Goal: Task Accomplishment & Management: Manage account settings

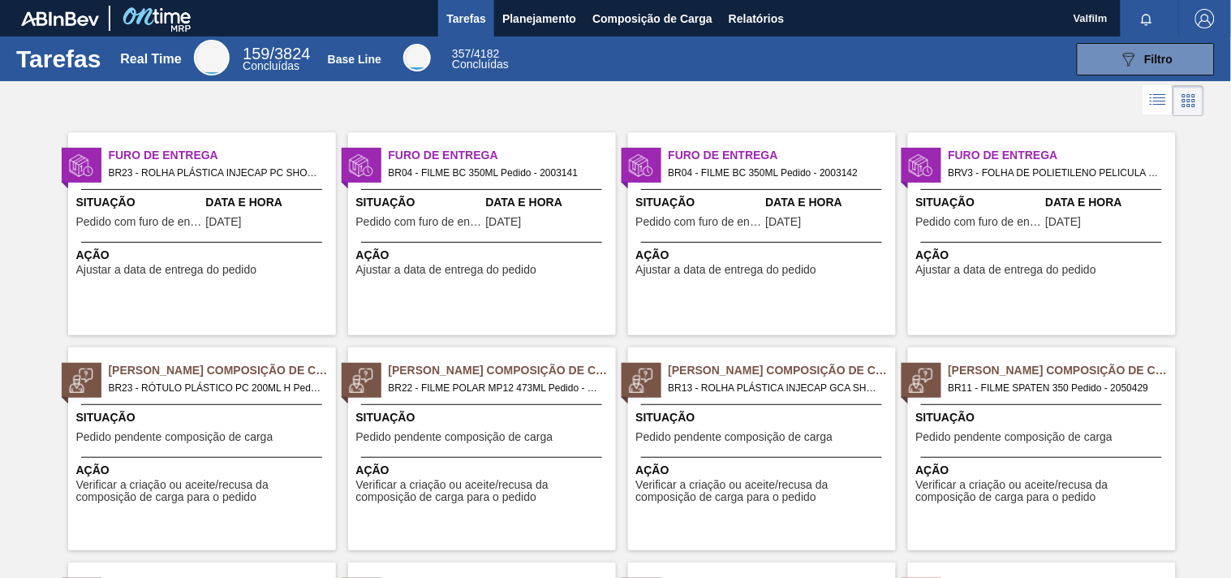
click at [539, 232] on div "Data e Hora [DATE]" at bounding box center [549, 214] width 126 height 40
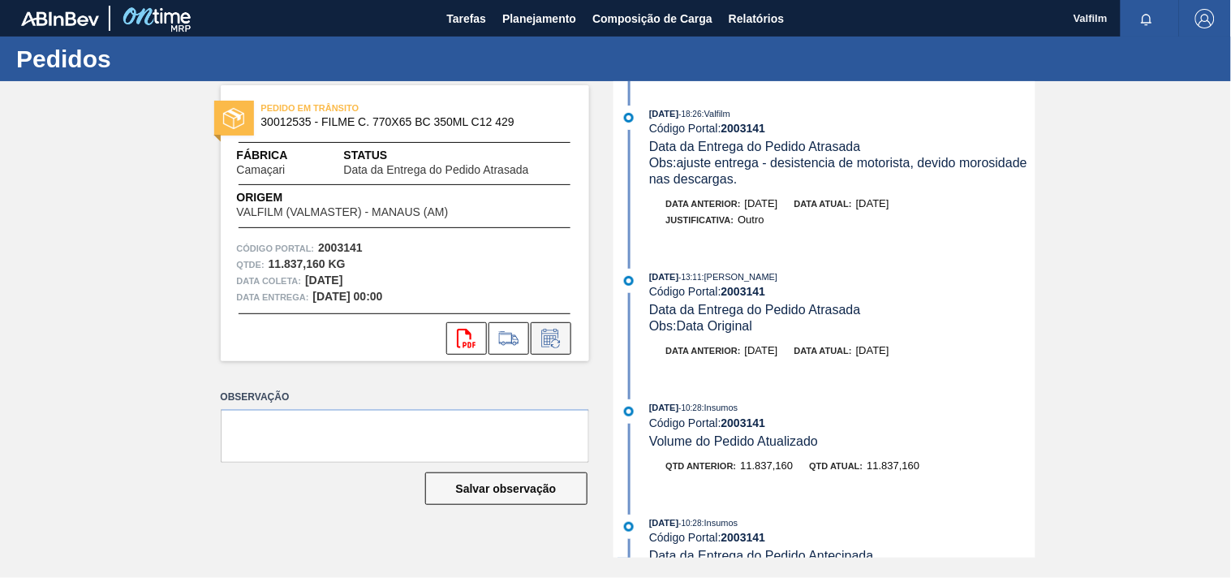
click at [552, 338] on icon at bounding box center [551, 338] width 26 height 19
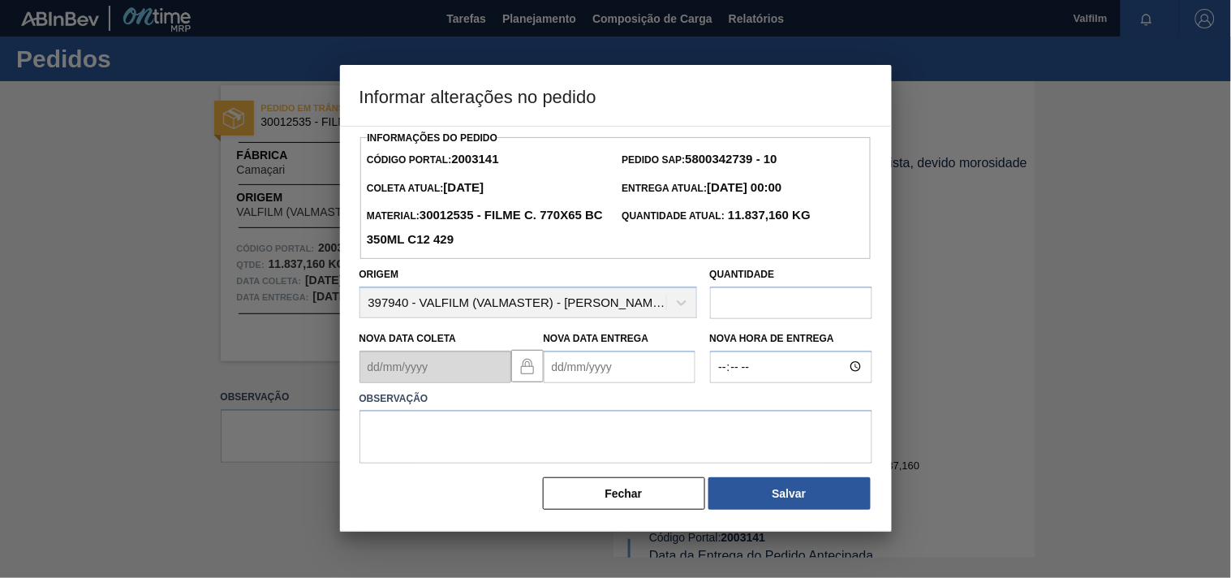
click at [584, 364] on Entrega2003141 "Nova Data Entrega" at bounding box center [620, 367] width 152 height 32
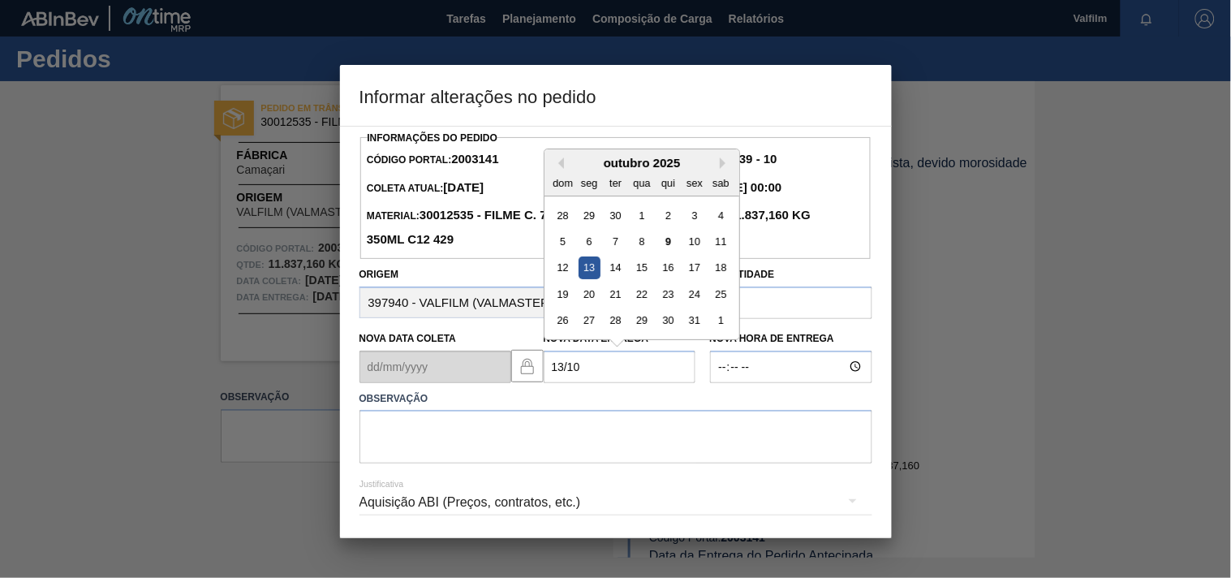
click at [584, 271] on div "13" at bounding box center [589, 267] width 22 height 22
type Entrega2003141 "[DATE]"
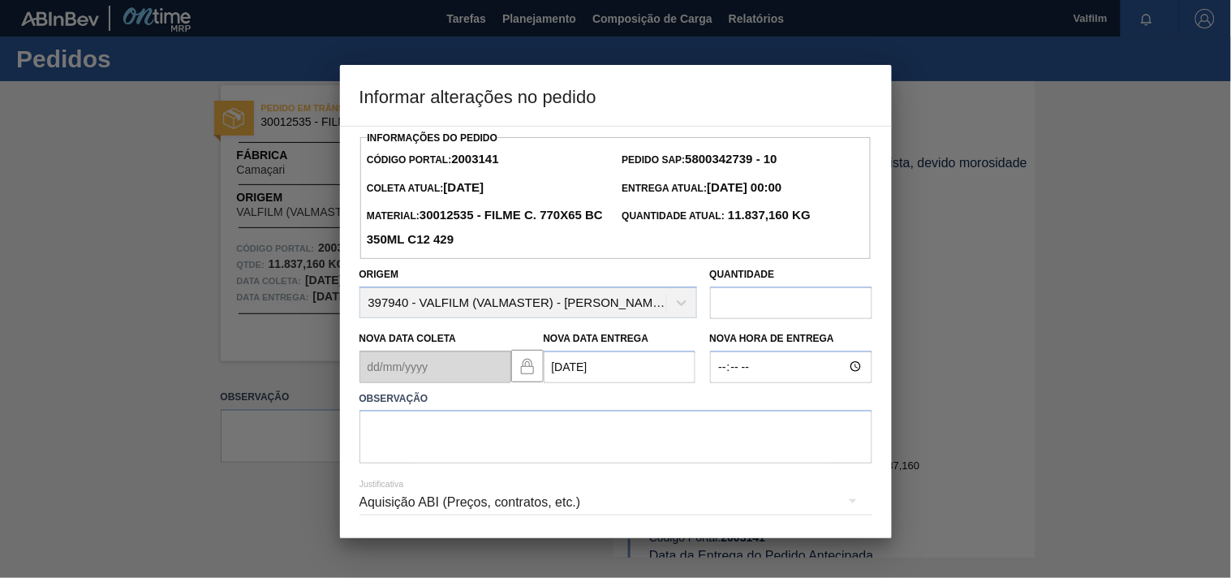
drag, startPoint x: 216, startPoint y: 404, endPoint x: 233, endPoint y: 403, distance: 17.1
click at [216, 406] on div at bounding box center [615, 289] width 1231 height 578
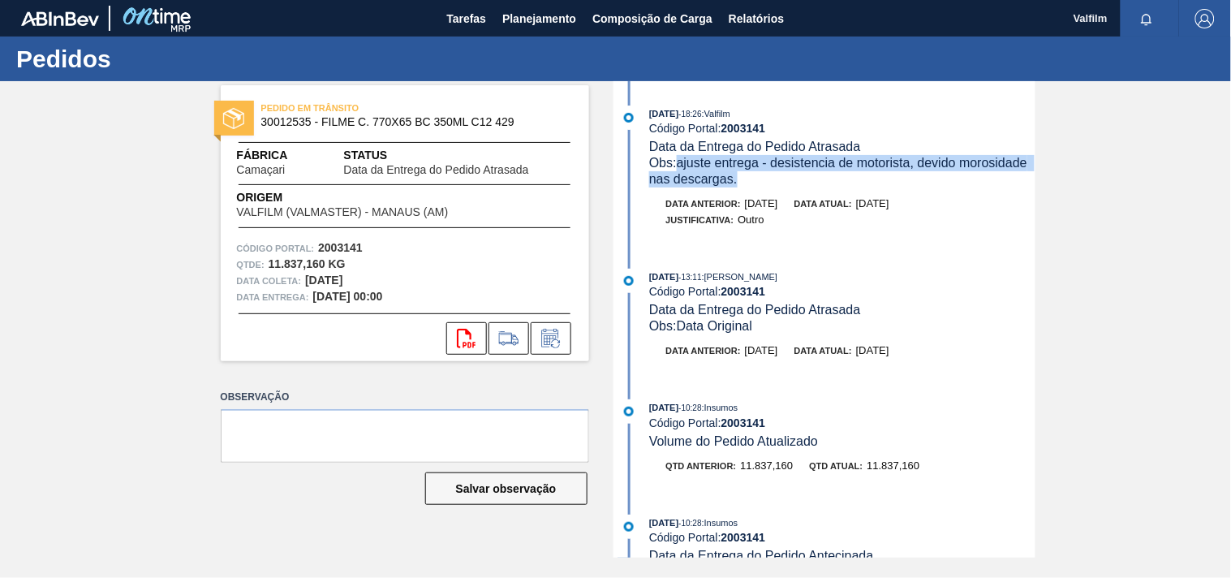
drag, startPoint x: 740, startPoint y: 180, endPoint x: 678, endPoint y: 167, distance: 63.8
click at [678, 167] on div "Obs: ajuste entrega - desistencia de motorista, devido morosidade nas descargas." at bounding box center [842, 171] width 386 height 32
copy span "ajuste entrega - desistencia de motorista, devido morosidade nas descargas."
click at [550, 346] on icon at bounding box center [551, 338] width 26 height 19
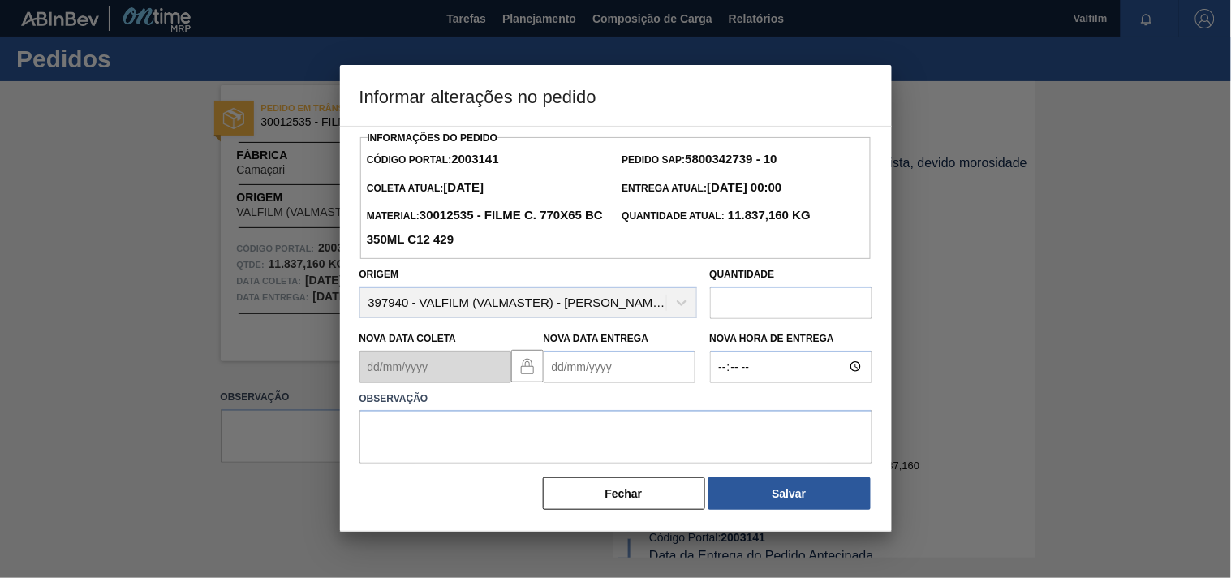
click at [566, 366] on Entrega2003141 "Nova Data Entrega" at bounding box center [620, 367] width 152 height 32
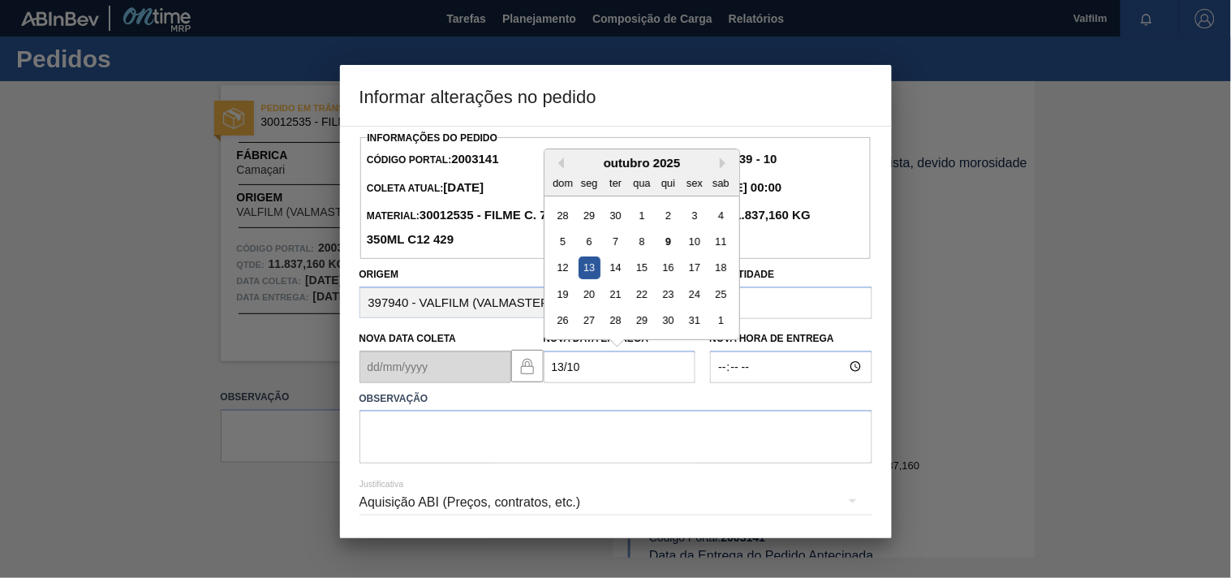
click at [591, 269] on div "13" at bounding box center [589, 267] width 22 height 22
type Entrega2003141 "[DATE]"
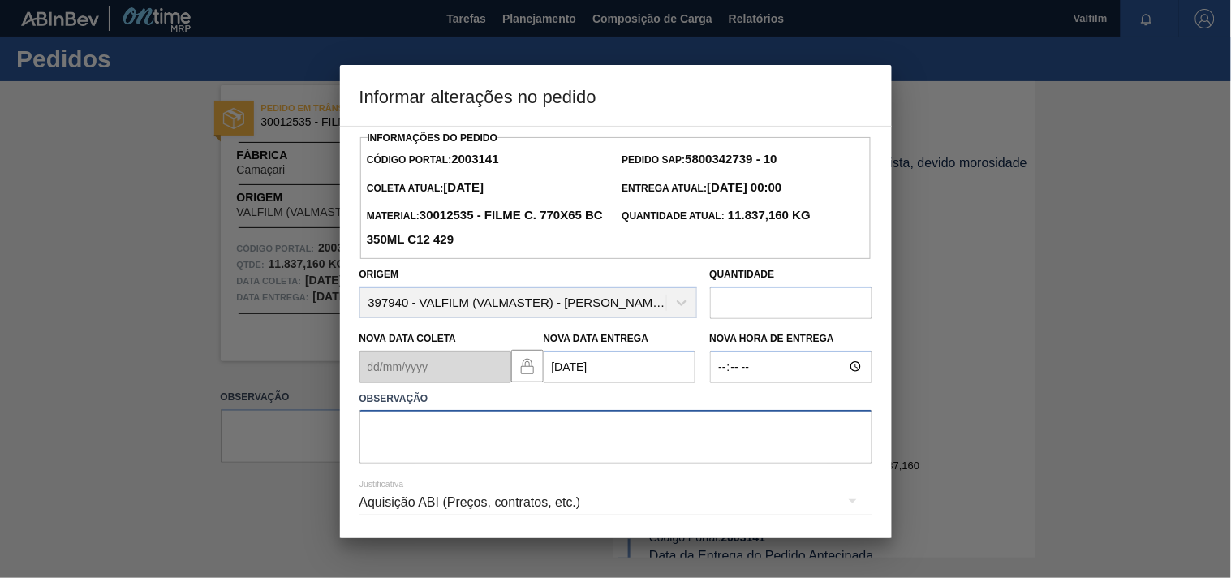
click at [463, 450] on textarea at bounding box center [616, 437] width 513 height 54
paste textarea "ajuste entrega - desistencia de motorista, devido morosidade nas descargas."
drag, startPoint x: 455, startPoint y: 430, endPoint x: 578, endPoint y: 427, distance: 122.6
click at [578, 427] on textarea "ajuste entrega - desistencia de motorista, devido morosidade nas descargas." at bounding box center [616, 437] width 513 height 54
type textarea "ajuste entrega - dificuldade na contratação, devido morosidade nas descargas."
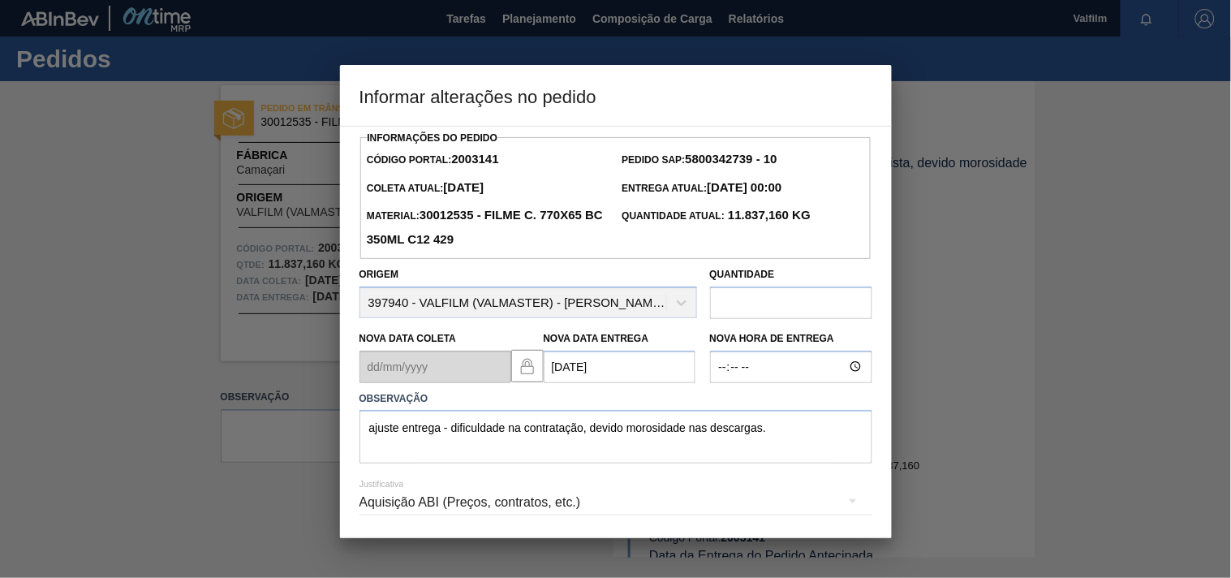
click at [420, 502] on div "Aquisição ABI (Preços, contratos, etc.)" at bounding box center [616, 502] width 513 height 45
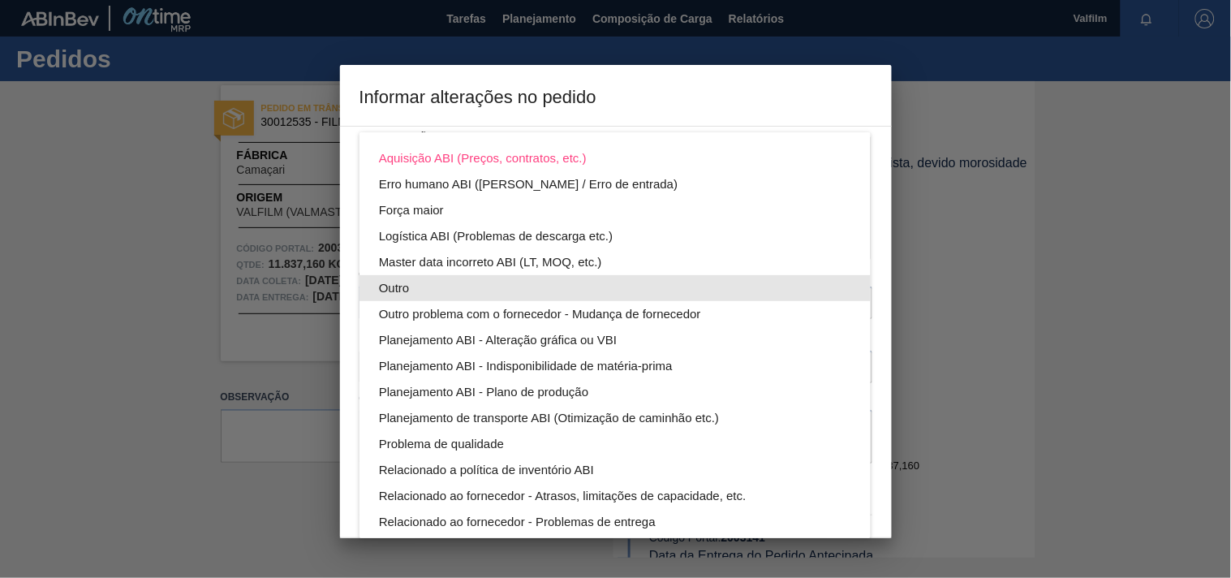
click at [406, 280] on div "Outro" at bounding box center [615, 288] width 472 height 26
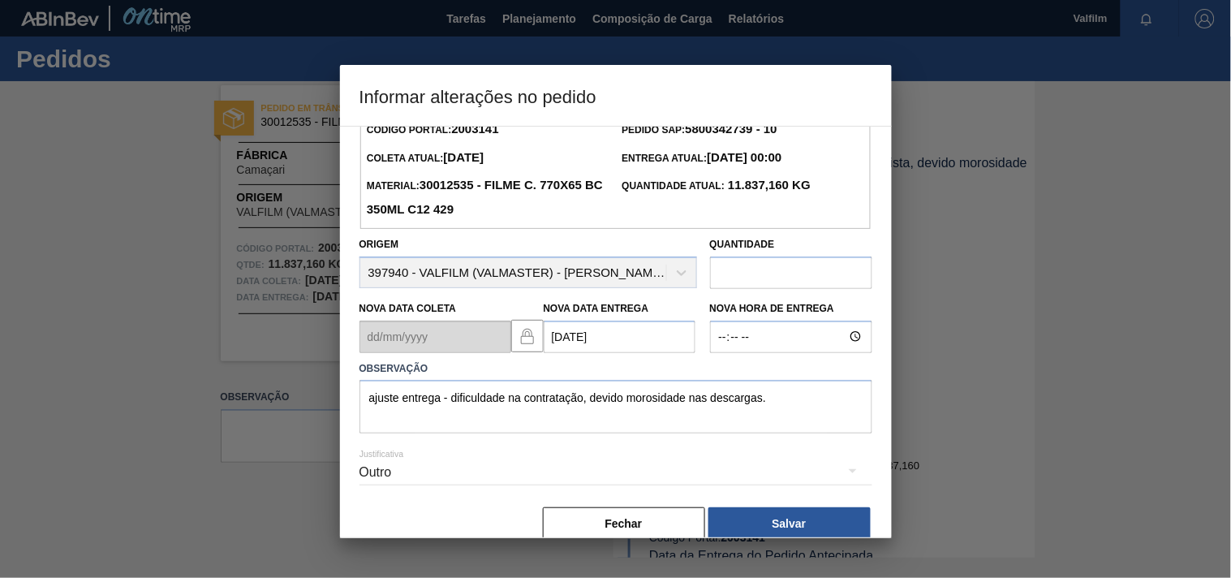
scroll to position [58, 0]
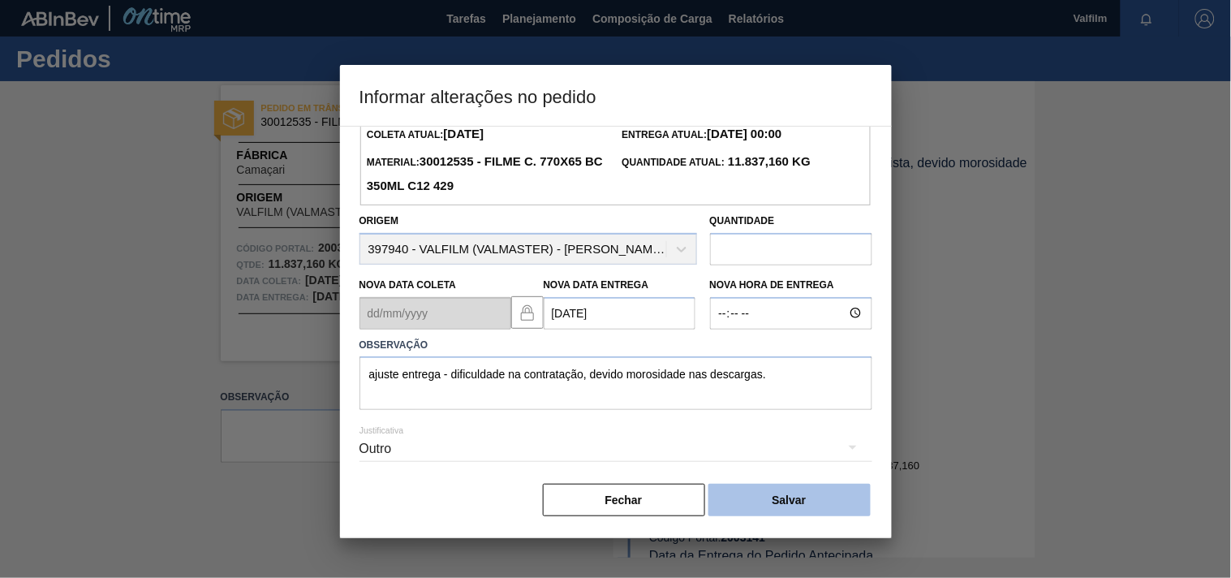
click at [759, 491] on button "Salvar" at bounding box center [790, 500] width 162 height 32
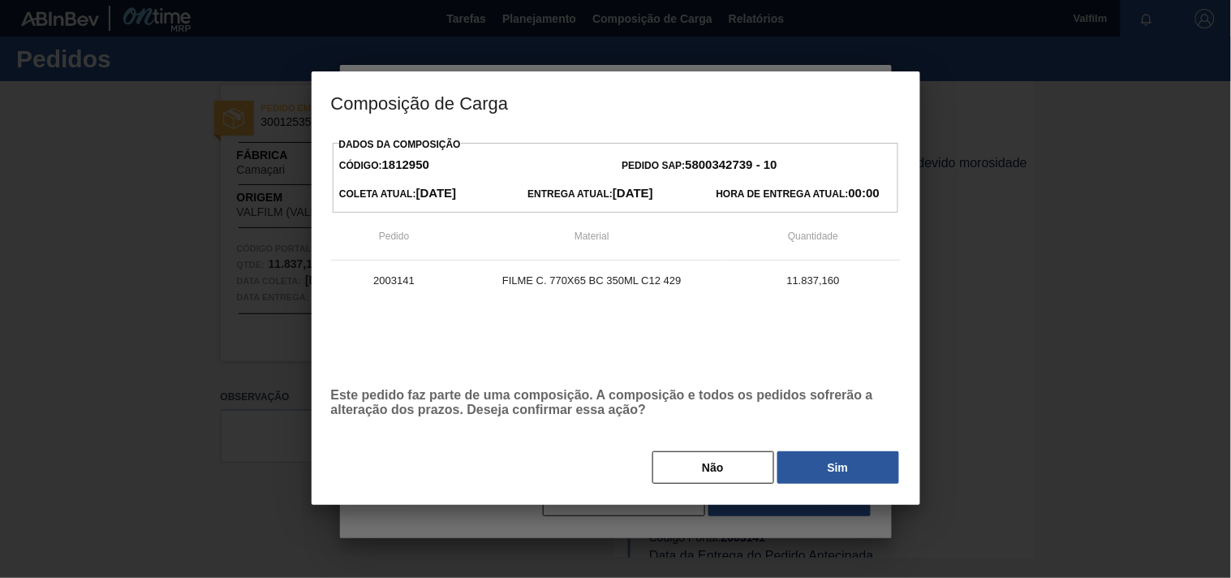
drag, startPoint x: 810, startPoint y: 472, endPoint x: 710, endPoint y: 452, distance: 101.9
click at [810, 472] on button "Sim" at bounding box center [839, 467] width 122 height 32
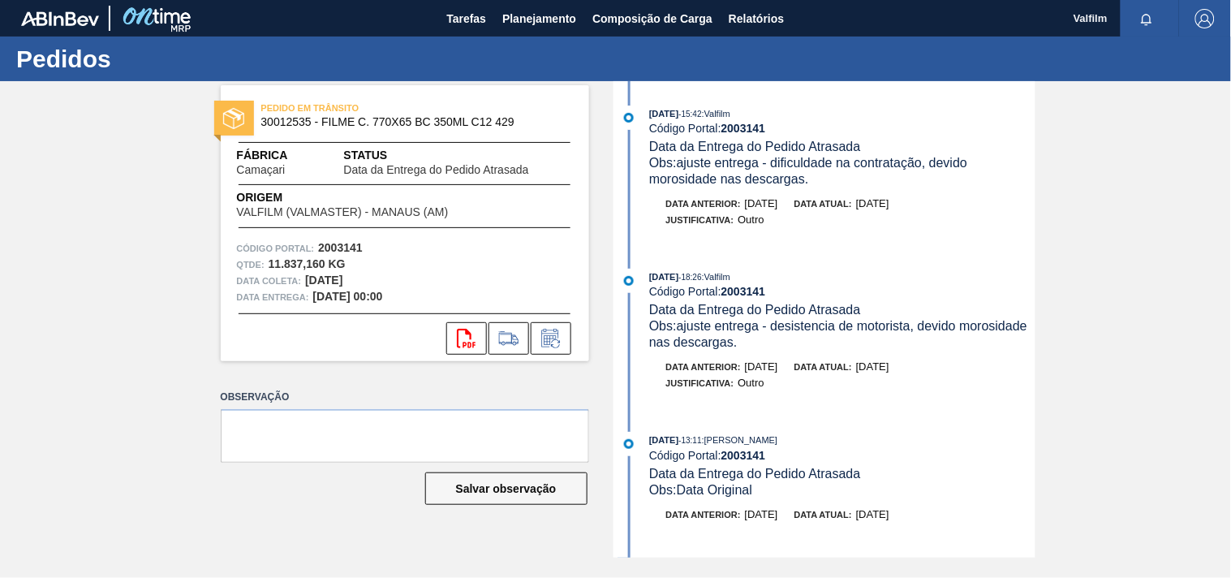
drag, startPoint x: 810, startPoint y: 182, endPoint x: 685, endPoint y: 167, distance: 125.9
click at [685, 167] on div "Obs: ajuste entrega - dificuldade na contratação, devido morosidade nas descarg…" at bounding box center [842, 171] width 386 height 32
copy span "ajuste entrega - dificuldade na contratação, devido morosidade nas descargas."
click at [455, 20] on span "Tarefas" at bounding box center [466, 18] width 40 height 19
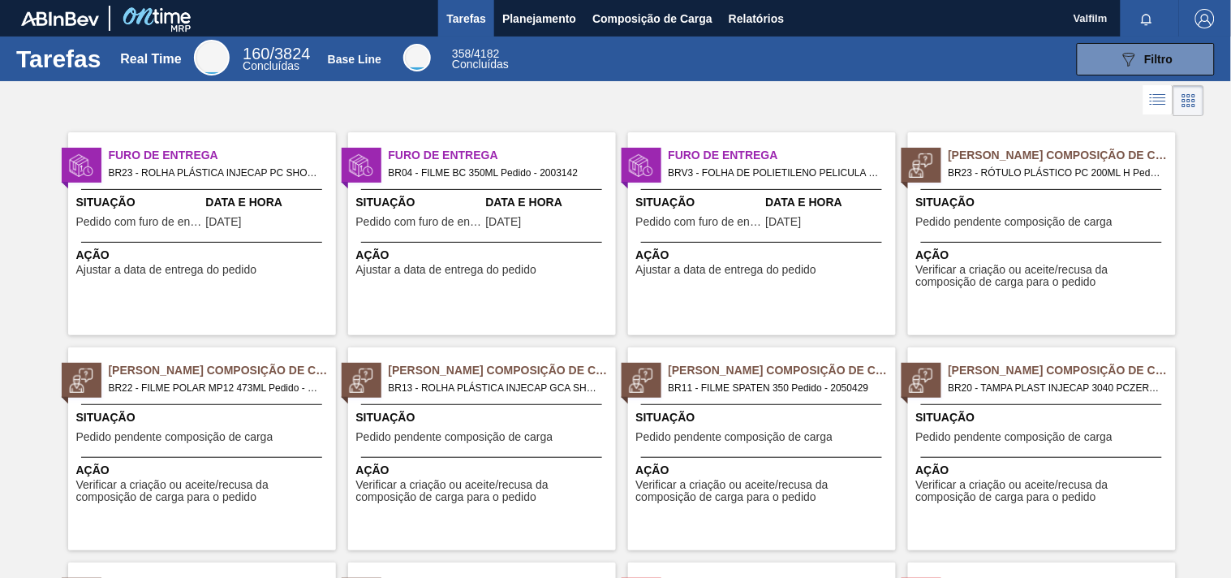
click at [675, 284] on div "Furo de Entrega BRV3 - FOLHA DE POLIETILENO PELICULA POLIETILEN Pedido - 203179…" at bounding box center [762, 233] width 268 height 203
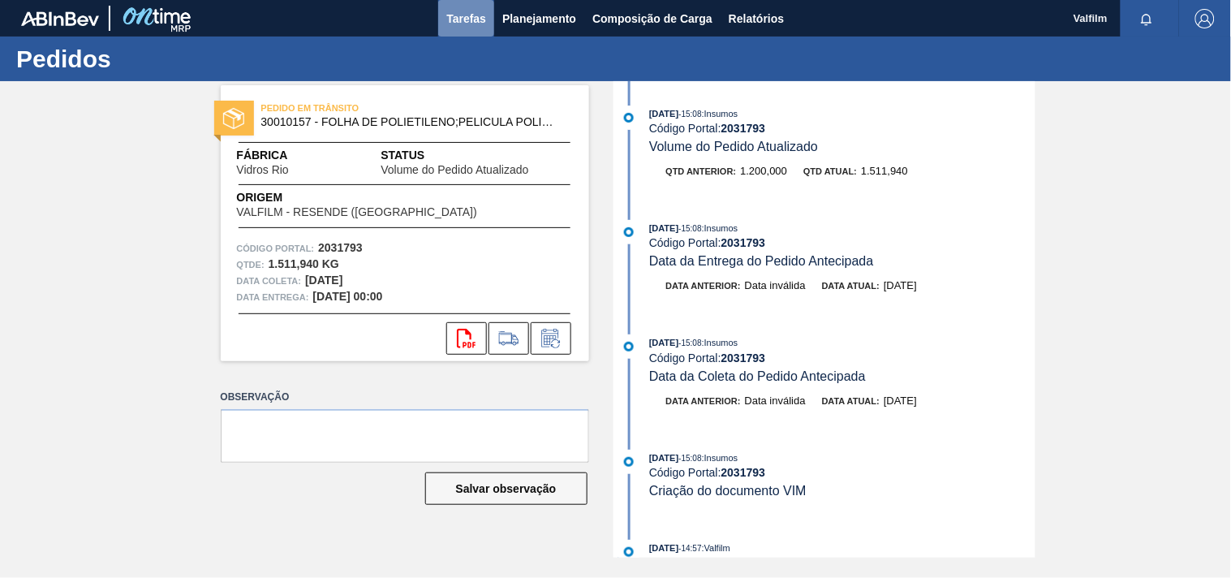
click at [463, 11] on span "Tarefas" at bounding box center [466, 18] width 40 height 19
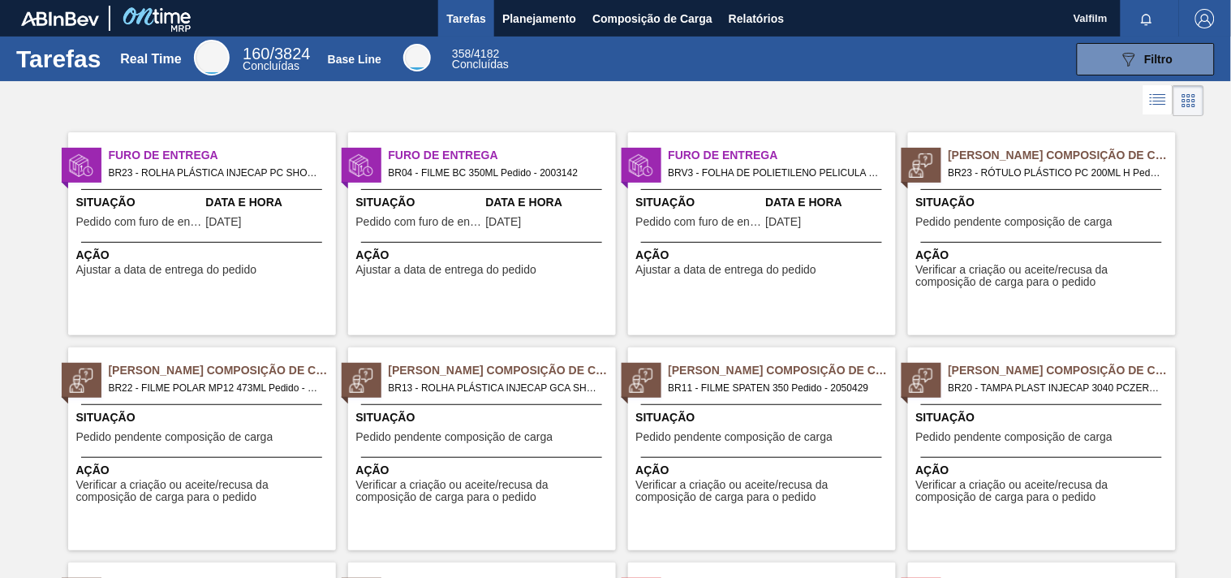
click at [528, 287] on div "Furo de Entrega BR04 - FILME BC 350ML Pedido - 2003142 Situação Pedido com furo…" at bounding box center [482, 233] width 268 height 203
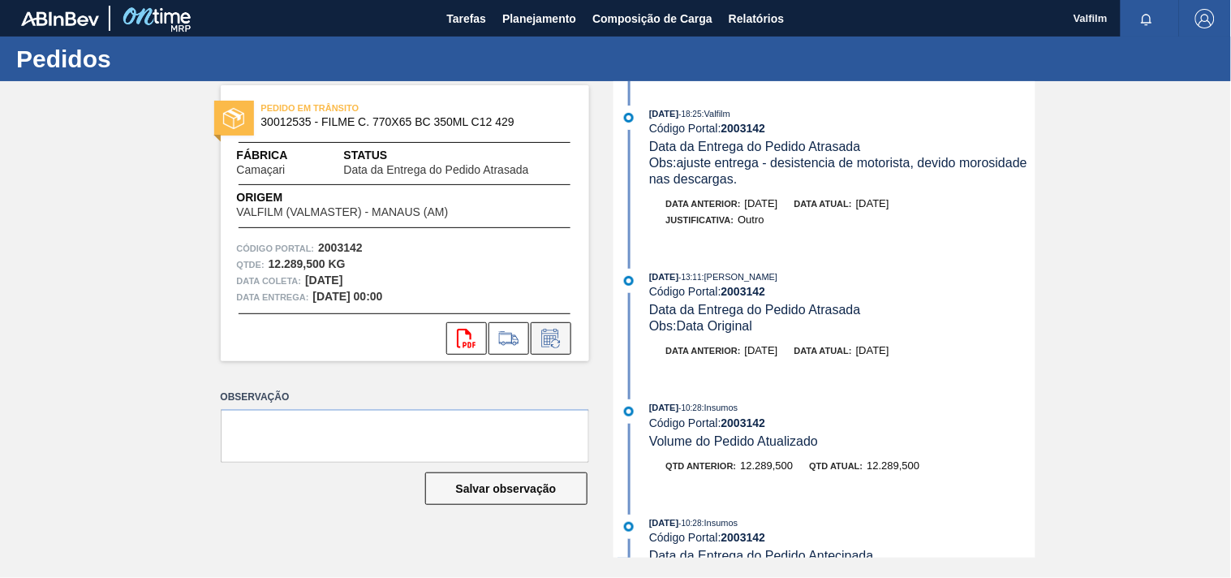
click at [554, 341] on icon at bounding box center [551, 338] width 26 height 19
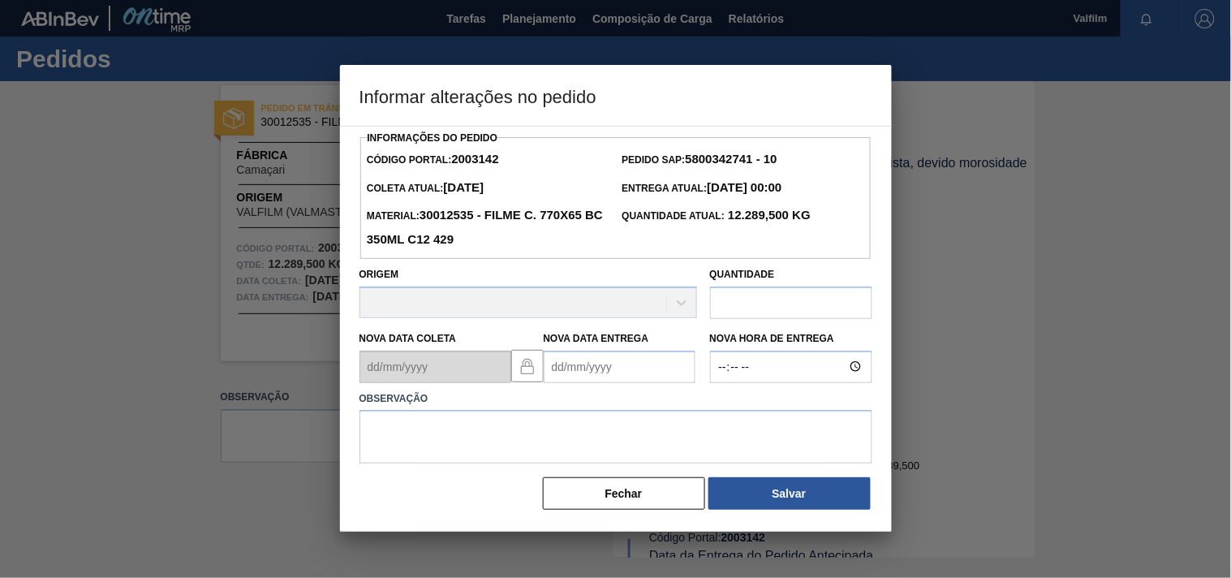
click at [581, 369] on Entrega2003142 "Nova Data Entrega" at bounding box center [620, 367] width 152 height 32
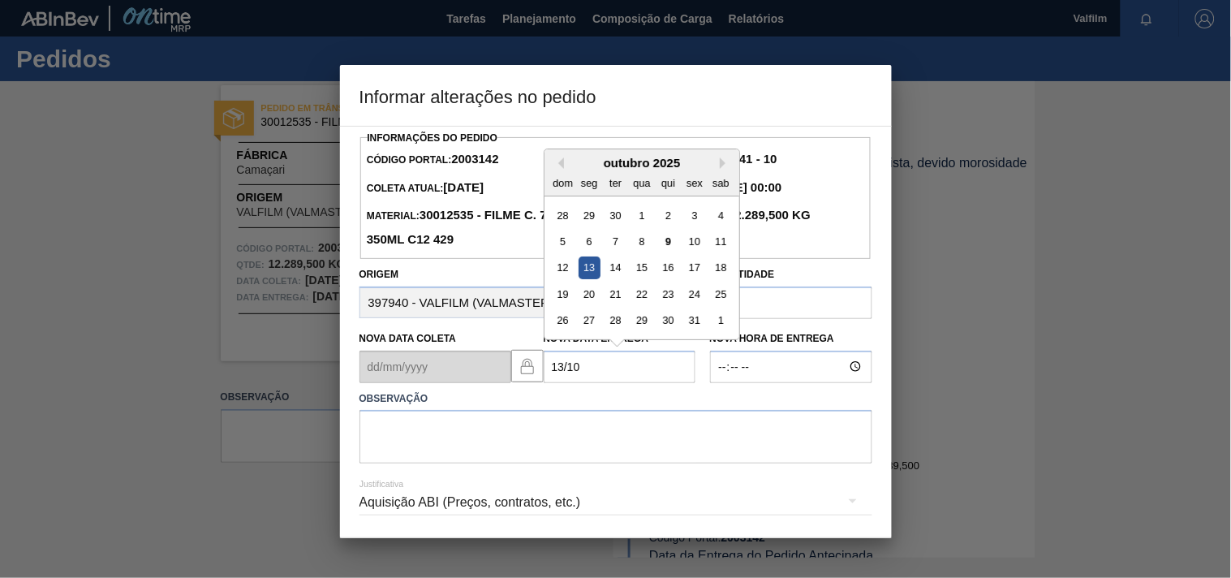
click at [587, 268] on div "13" at bounding box center [589, 267] width 22 height 22
type Entrega2003142 "[DATE]"
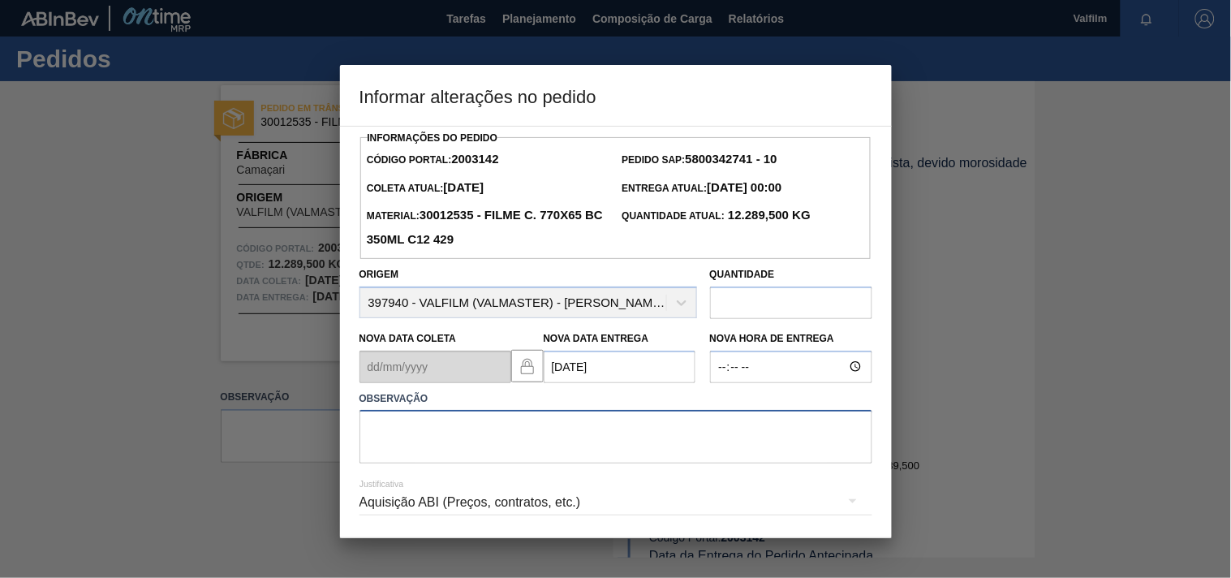
click at [438, 438] on textarea at bounding box center [616, 437] width 513 height 54
paste textarea "ajuste entrega - dificuldade na contratação, devido morosidade nas descargas."
type textarea "ajuste entrega - dificuldade na contratação, devido morosidade nas descargas."
click at [449, 517] on div "Aquisição ABI (Preços, contratos, etc.)" at bounding box center [616, 502] width 513 height 45
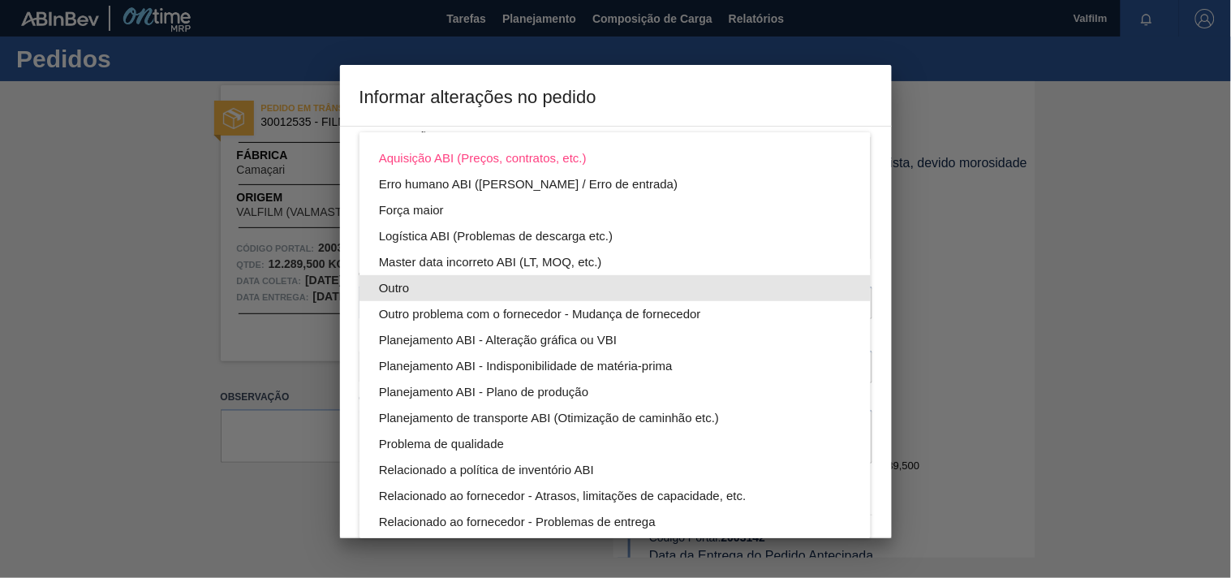
click at [382, 284] on div "Outro" at bounding box center [615, 288] width 472 height 26
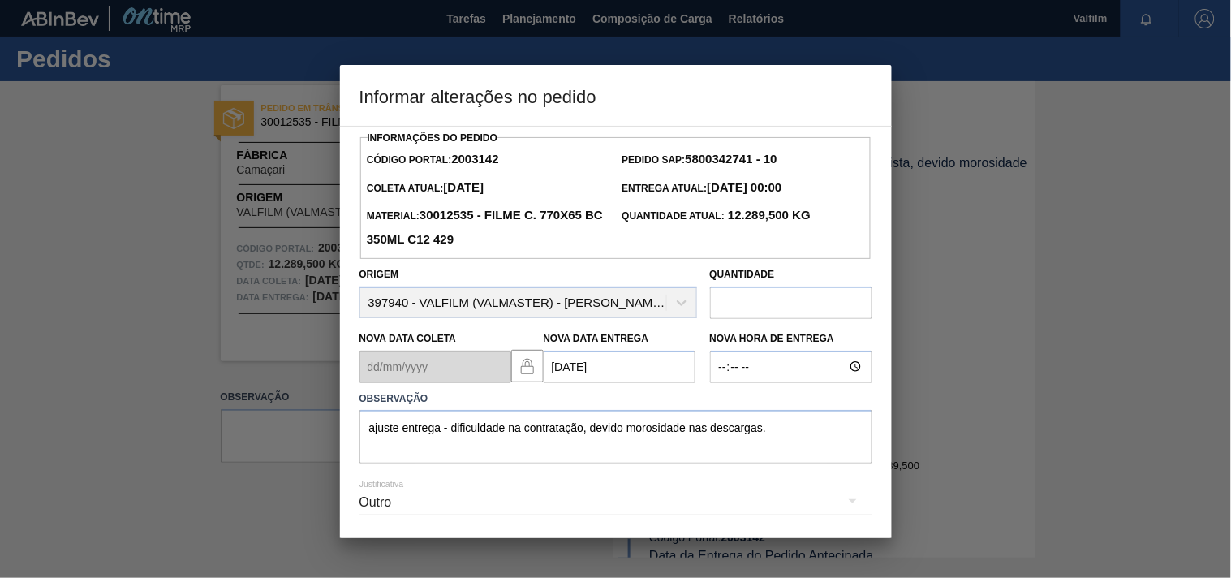
scroll to position [58, 0]
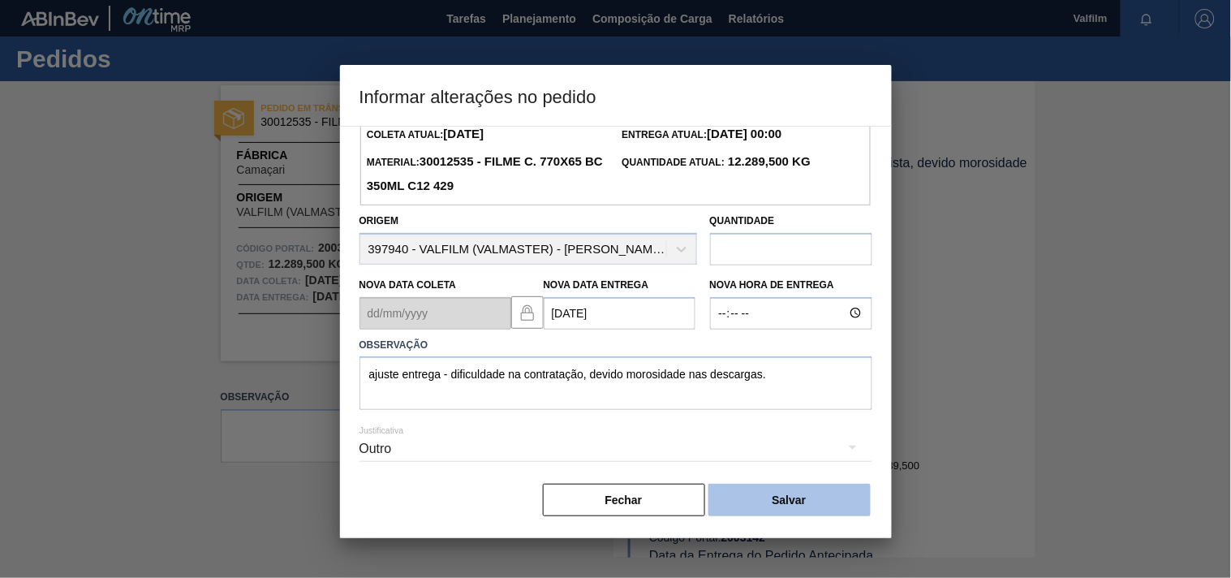
click at [744, 489] on button "Salvar" at bounding box center [790, 500] width 162 height 32
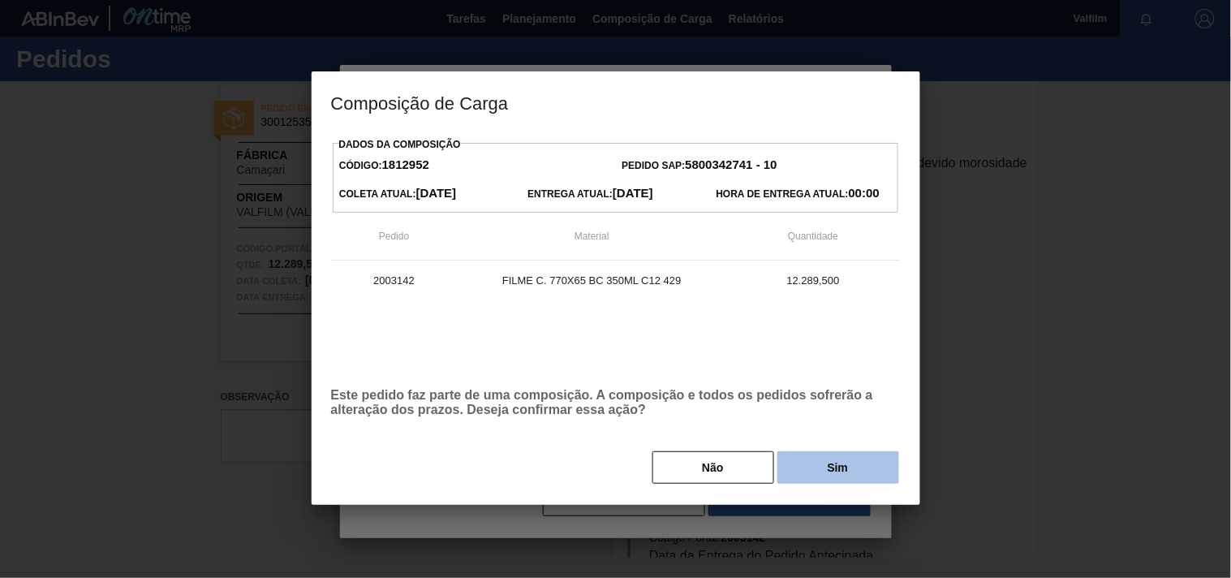
click at [800, 481] on button "Sim" at bounding box center [839, 467] width 122 height 32
